Goal: Unclear

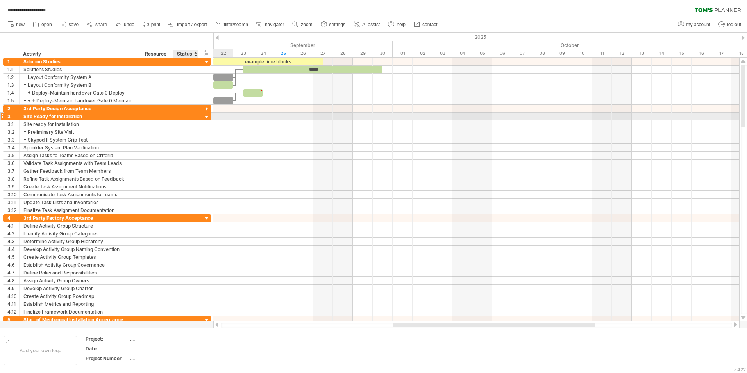
click at [207, 116] on div at bounding box center [206, 116] width 7 height 7
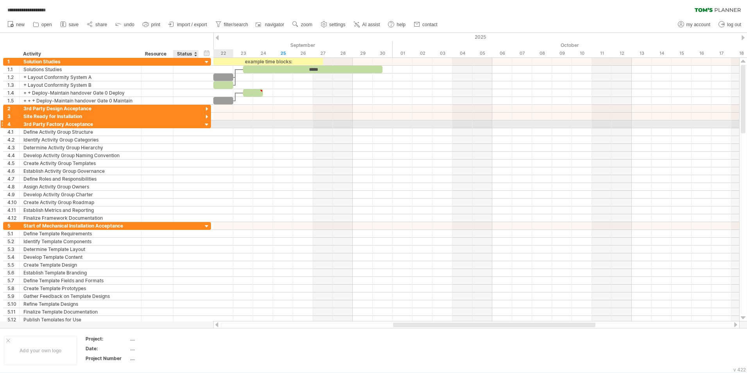
click at [206, 124] on div at bounding box center [206, 124] width 7 height 7
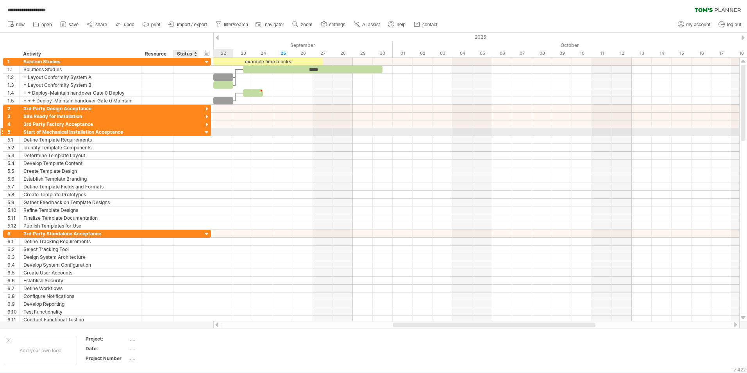
click at [205, 131] on div at bounding box center [206, 132] width 7 height 7
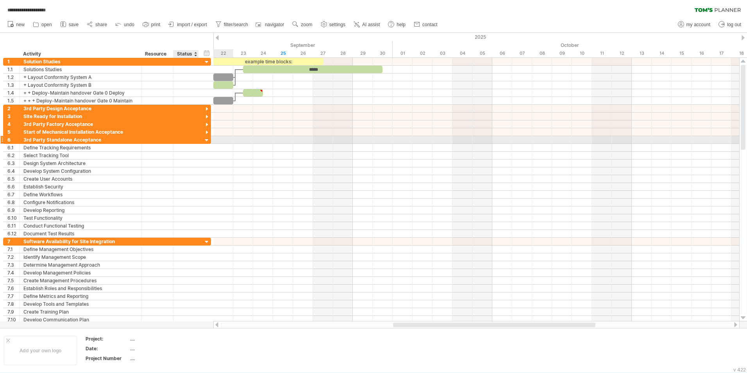
click at [206, 140] on div at bounding box center [206, 140] width 7 height 7
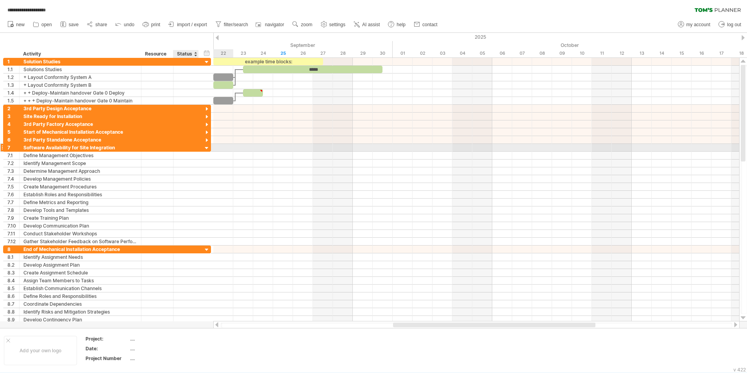
click at [207, 148] on div at bounding box center [206, 148] width 7 height 7
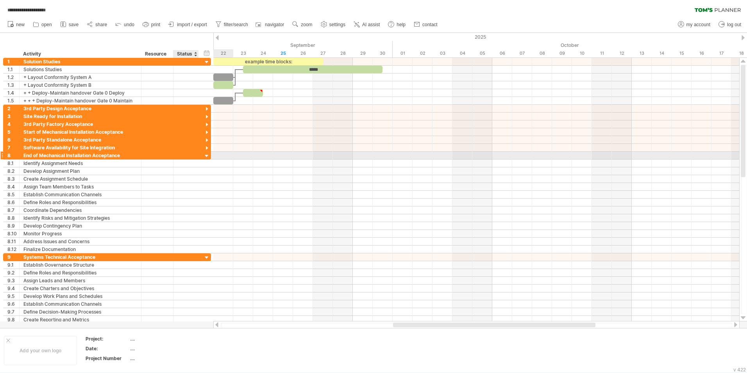
click at [207, 155] on div at bounding box center [206, 155] width 7 height 7
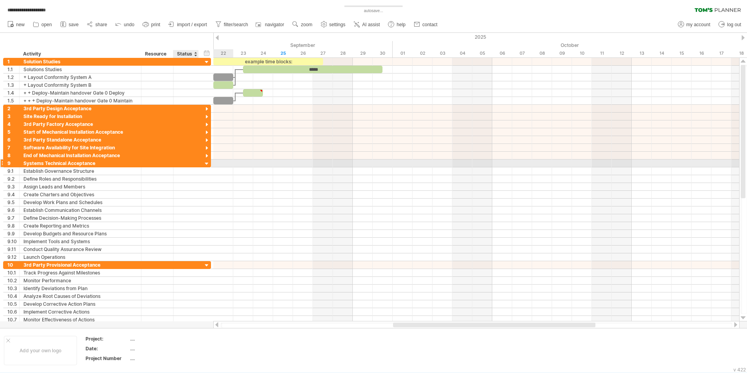
click at [207, 165] on div at bounding box center [206, 163] width 7 height 7
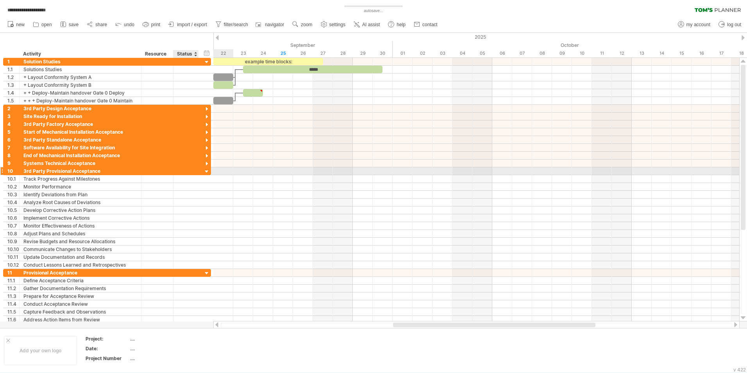
click at [206, 170] on div at bounding box center [206, 171] width 7 height 7
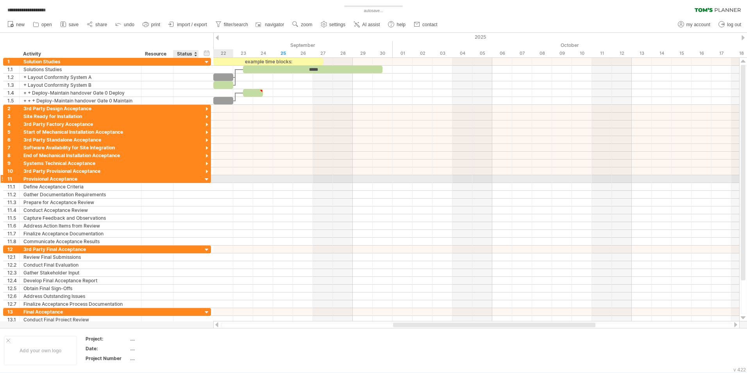
click at [206, 179] on div at bounding box center [206, 179] width 7 height 7
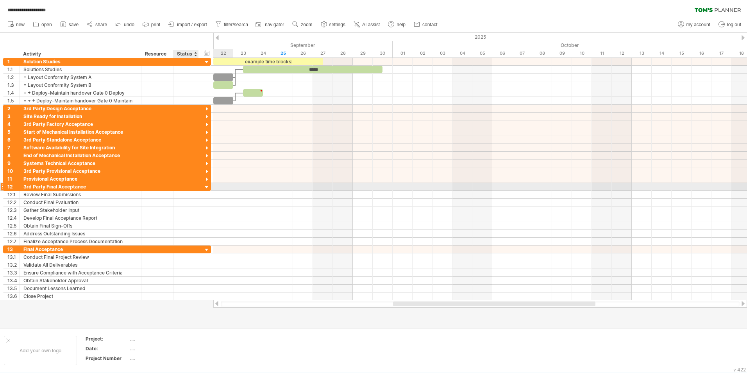
click at [207, 186] on div at bounding box center [206, 187] width 7 height 7
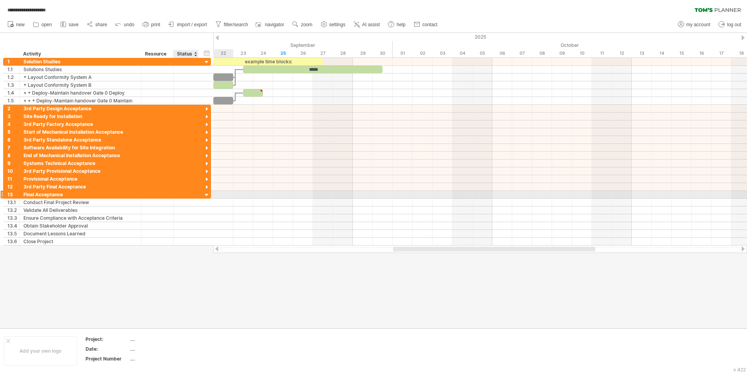
click at [207, 194] on div at bounding box center [206, 195] width 7 height 7
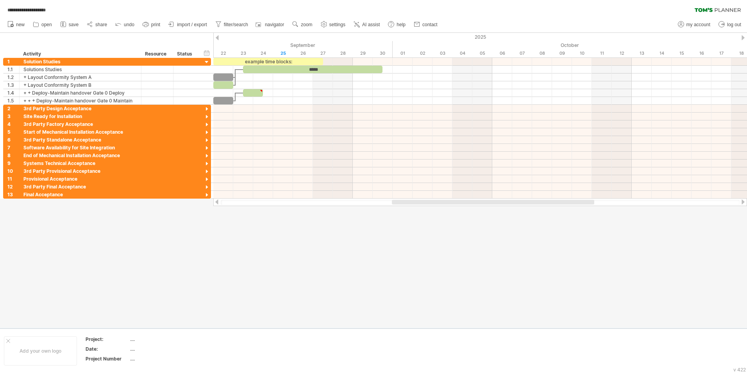
drag, startPoint x: 431, startPoint y: 204, endPoint x: 416, endPoint y: 206, distance: 14.7
click at [425, 206] on div "**********" at bounding box center [373, 186] width 747 height 373
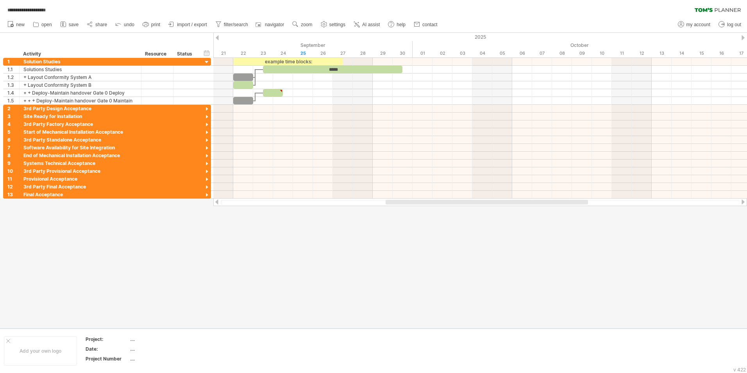
drag, startPoint x: 416, startPoint y: 206, endPoint x: 356, endPoint y: 208, distance: 60.2
click at [356, 208] on div at bounding box center [373, 180] width 747 height 295
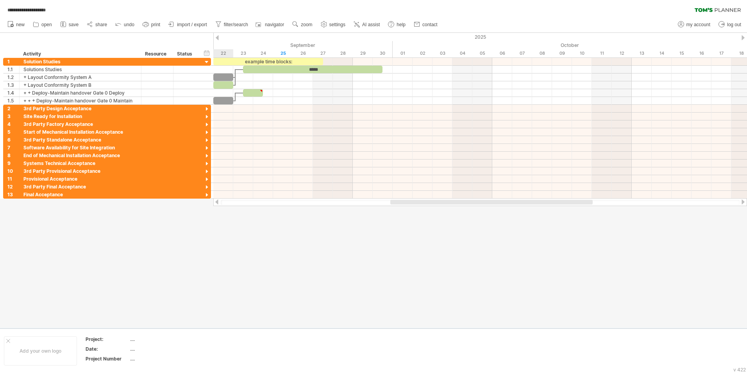
drag, startPoint x: 401, startPoint y: 204, endPoint x: 406, endPoint y: 205, distance: 4.8
click at [406, 205] on div at bounding box center [480, 202] width 534 height 8
click at [254, 267] on div at bounding box center [373, 180] width 747 height 295
click at [595, 236] on div at bounding box center [373, 180] width 747 height 295
